Goal: Information Seeking & Learning: Learn about a topic

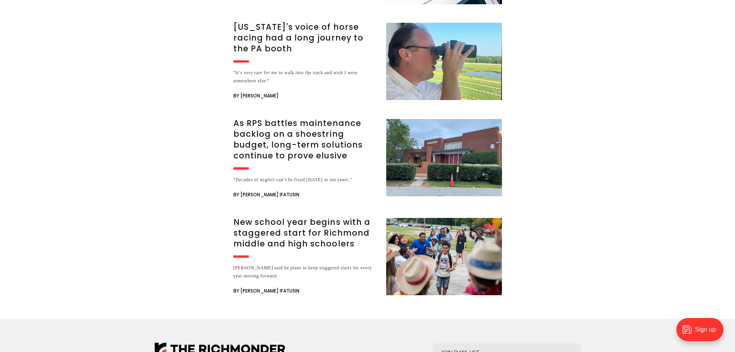
scroll to position [1389, 0]
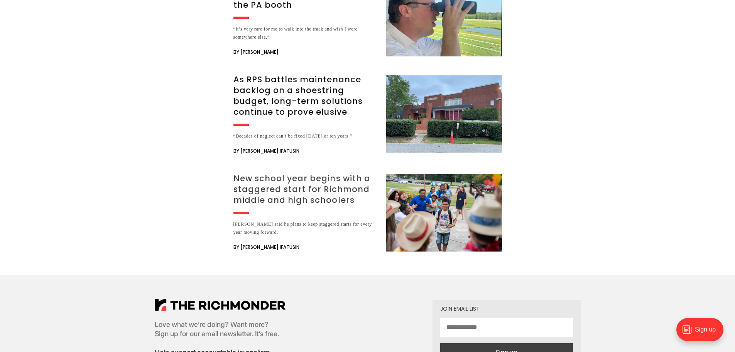
click at [324, 173] on h3 "New school year begins with a staggered start for Richmond middle and high scho…" at bounding box center [305, 189] width 144 height 32
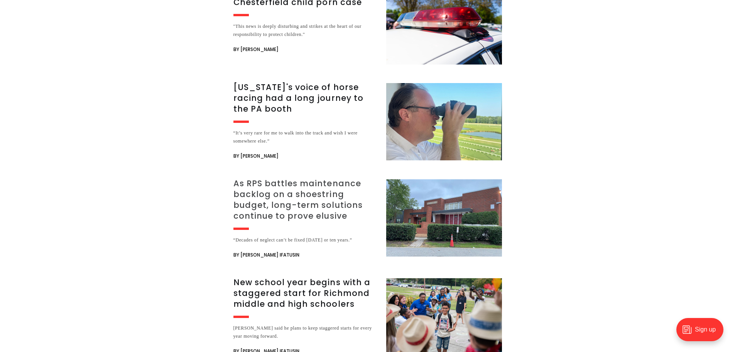
scroll to position [1272, 0]
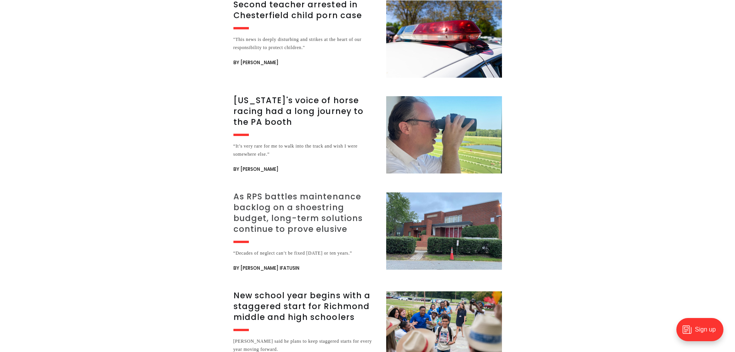
click at [300, 191] on h3 "As RPS battles maintenance backlog on a shoestring budget, long-term solutions …" at bounding box center [305, 212] width 144 height 43
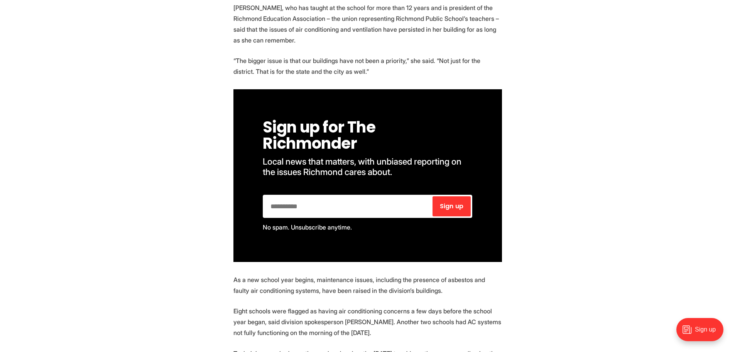
scroll to position [463, 0]
